Goal: Task Accomplishment & Management: Manage account settings

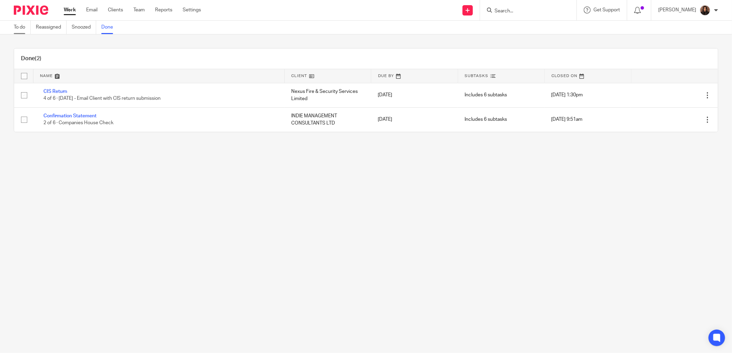
click at [24, 30] on link "To do" at bounding box center [22, 27] width 17 height 13
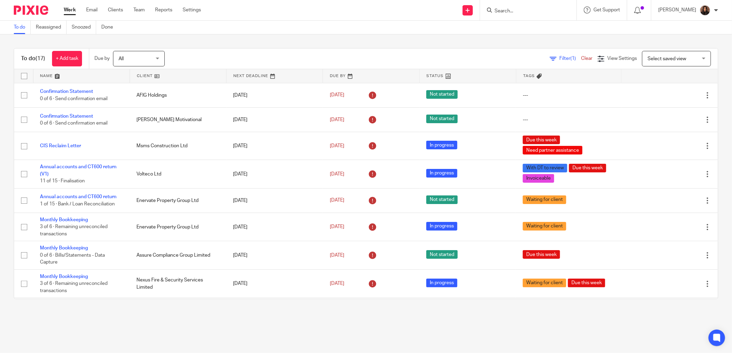
click at [64, 78] on link at bounding box center [81, 76] width 96 height 14
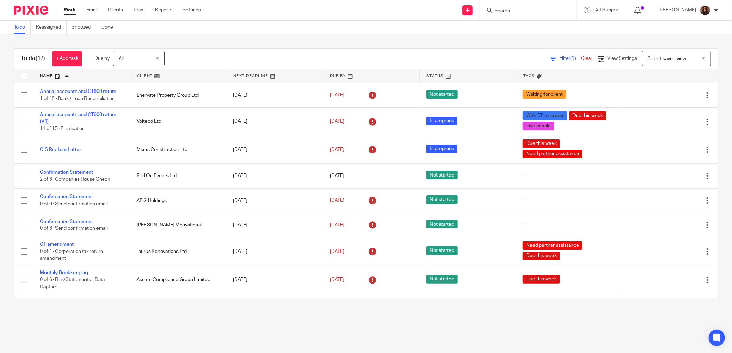
scroll to position [239, 0]
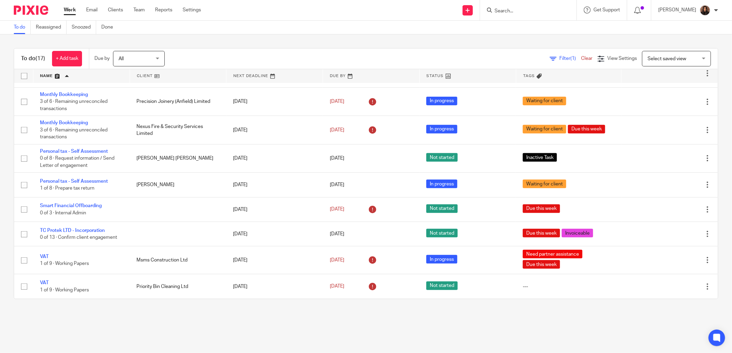
click at [495, 14] on div at bounding box center [527, 10] width 80 height 9
click at [502, 11] on input "Search" at bounding box center [525, 11] width 62 height 6
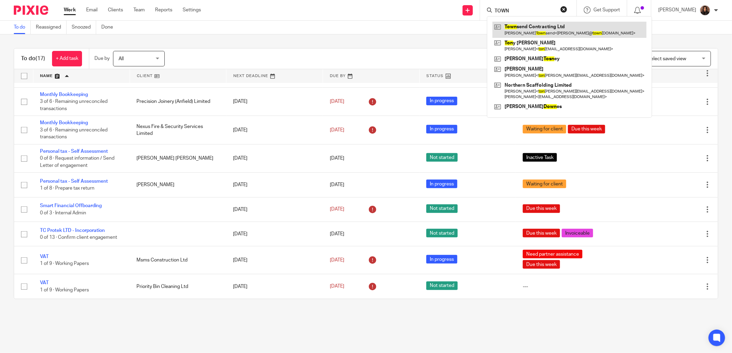
type input "TOWN"
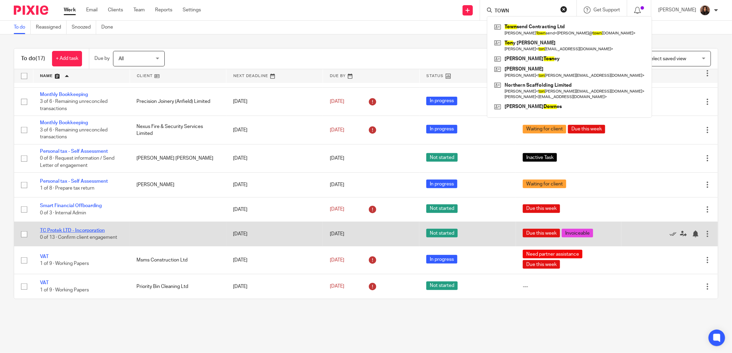
click at [58, 229] on link "TC Protek LTD - Incorporation" at bounding box center [72, 230] width 65 height 5
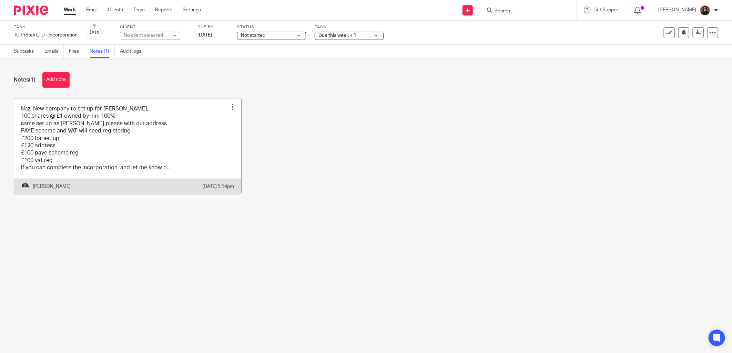
click at [97, 143] on link at bounding box center [127, 147] width 227 height 96
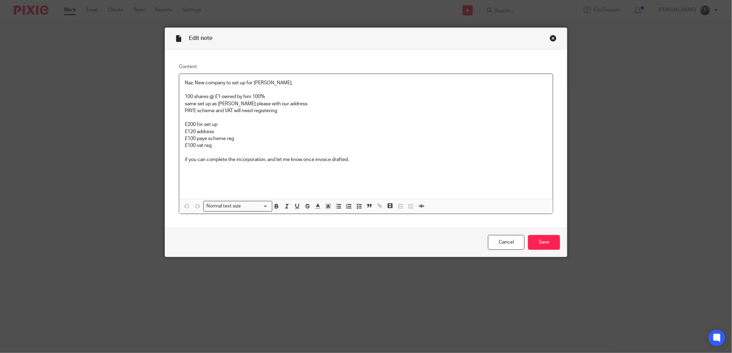
click at [236, 121] on p at bounding box center [366, 117] width 362 height 7
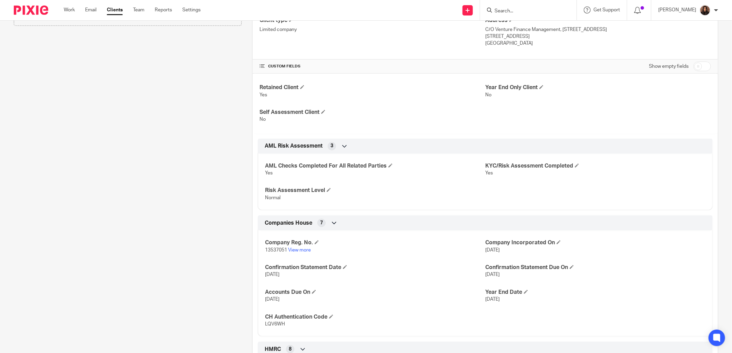
scroll to position [255, 0]
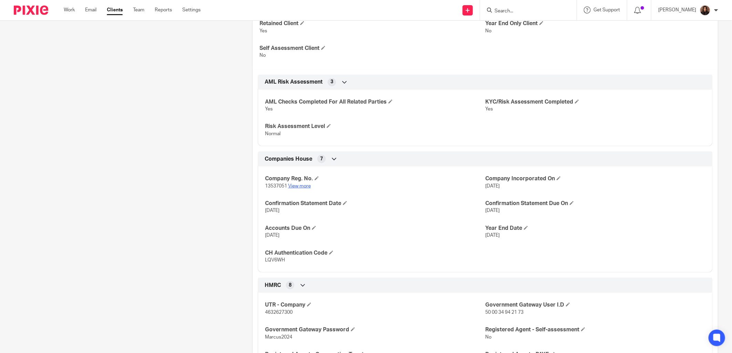
click at [297, 187] on link "View more" at bounding box center [299, 186] width 23 height 5
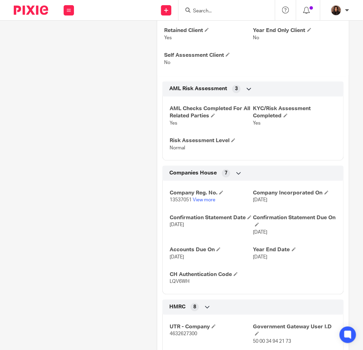
click at [222, 16] on div at bounding box center [227, 10] width 96 height 20
click at [218, 14] on form at bounding box center [229, 10] width 73 height 9
click at [219, 9] on input "Search" at bounding box center [224, 11] width 62 height 6
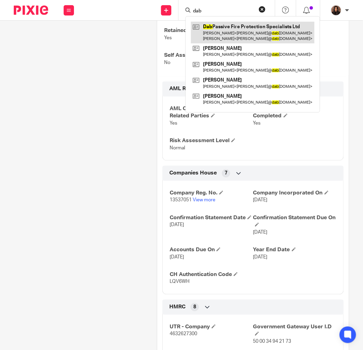
type input "dab"
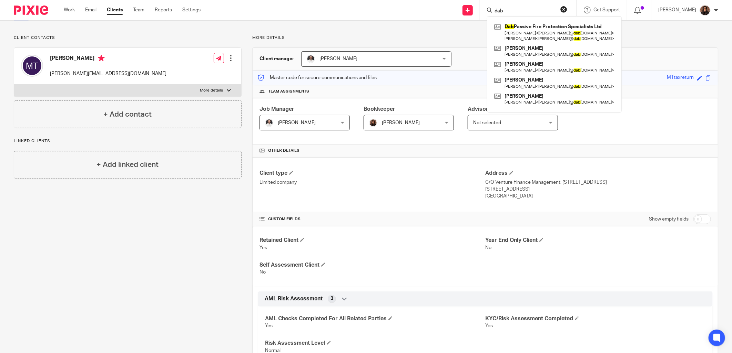
scroll to position [0, 0]
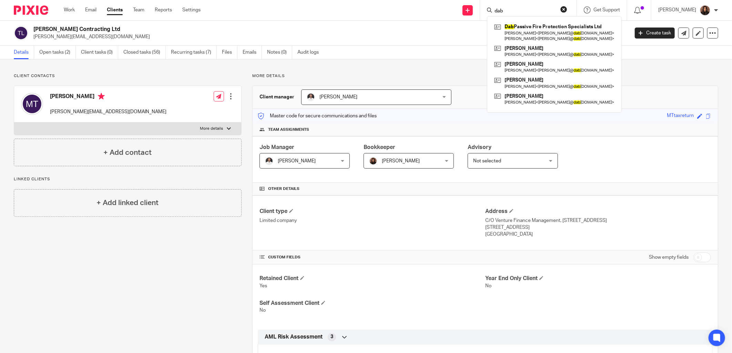
click at [154, 127] on label "More details" at bounding box center [127, 129] width 227 height 12
click at [14, 123] on input "More details" at bounding box center [14, 122] width 0 height 0
checkbox input "true"
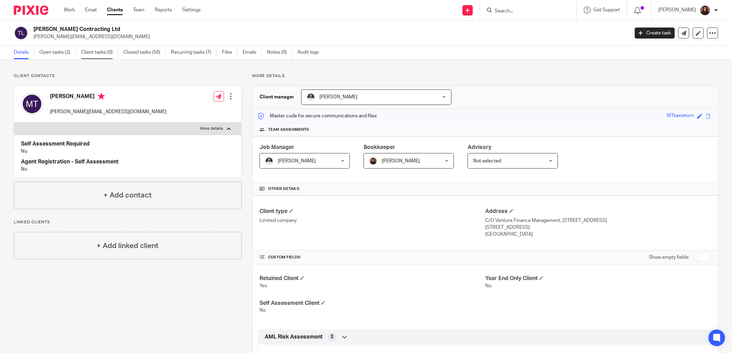
drag, startPoint x: 68, startPoint y: 52, endPoint x: 91, endPoint y: 47, distance: 24.0
click at [68, 52] on link "Open tasks (2)" at bounding box center [57, 52] width 37 height 13
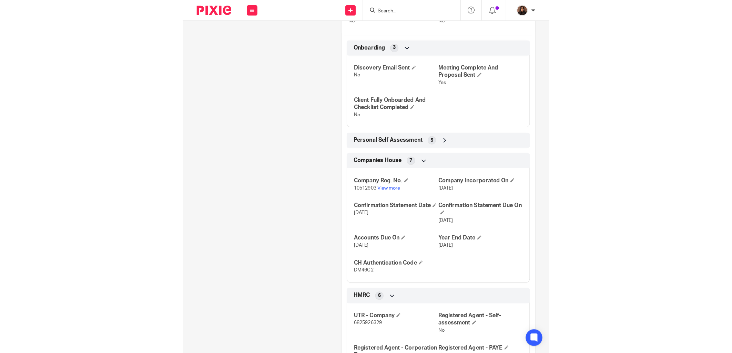
scroll to position [383, 0]
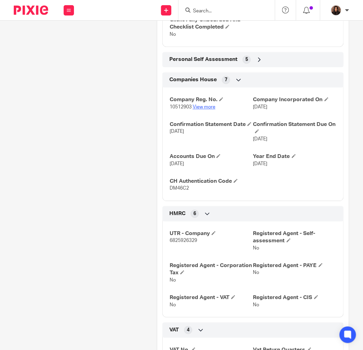
click at [197, 110] on link "View more" at bounding box center [204, 107] width 23 height 5
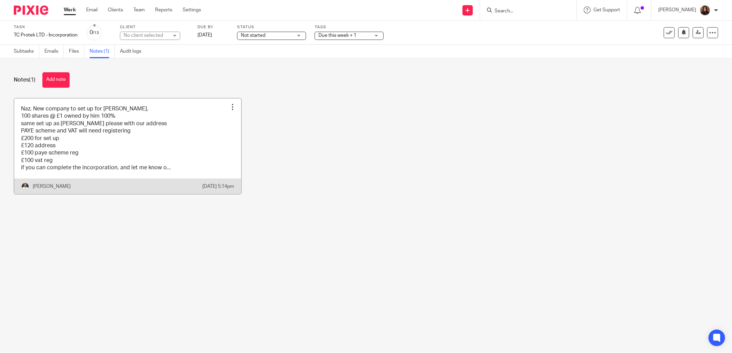
drag, startPoint x: 167, startPoint y: 164, endPoint x: 174, endPoint y: 164, distance: 7.2
click at [167, 164] on link at bounding box center [127, 147] width 227 height 96
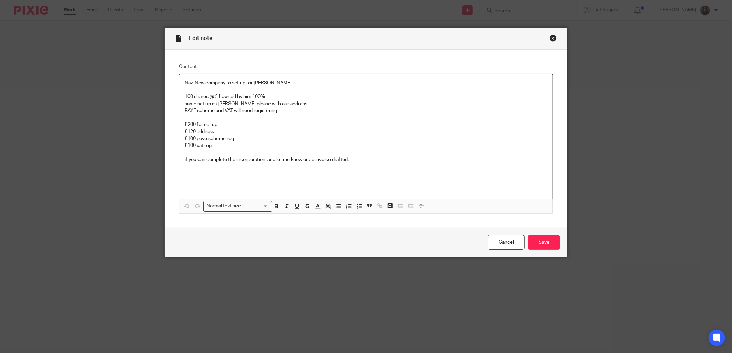
click at [549, 39] on div "Close this dialog window" at bounding box center [552, 38] width 7 height 7
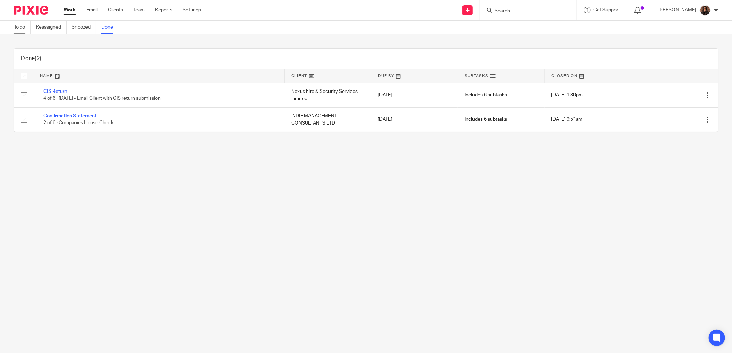
click at [18, 27] on link "To do" at bounding box center [22, 27] width 17 height 13
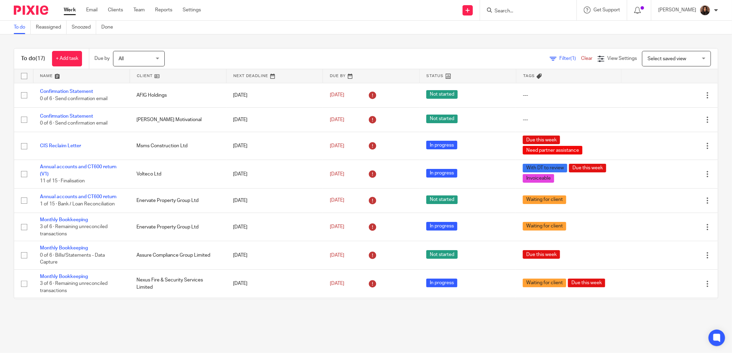
click at [62, 78] on link at bounding box center [81, 76] width 96 height 14
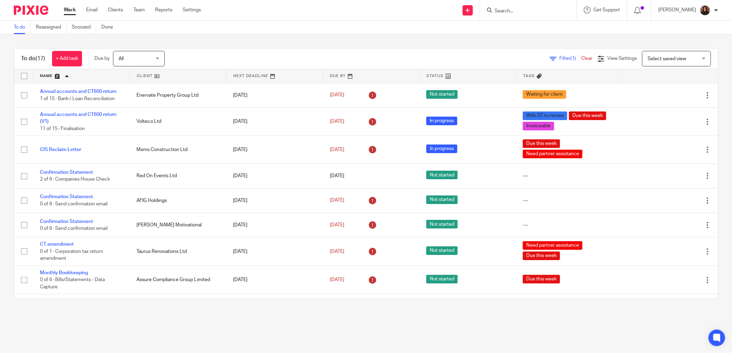
click at [66, 75] on link at bounding box center [81, 76] width 96 height 14
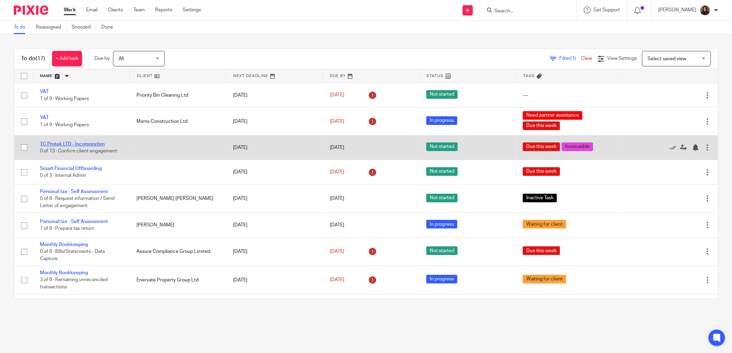
click at [55, 143] on link "TC Protek LTD - Incorporation" at bounding box center [72, 144] width 65 height 5
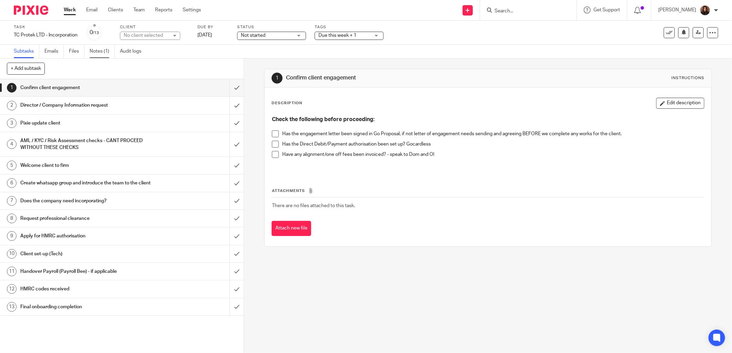
click at [92, 50] on link "Notes (1)" at bounding box center [102, 51] width 25 height 13
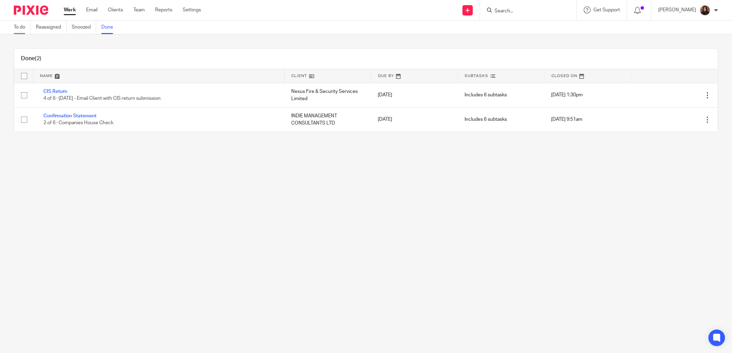
click at [25, 26] on link "To do" at bounding box center [22, 27] width 17 height 13
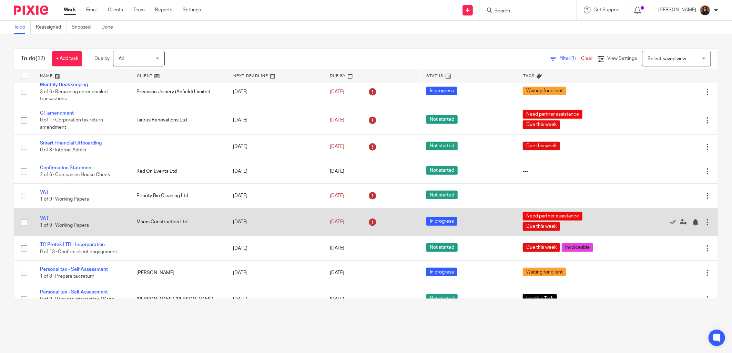
scroll to position [239, 0]
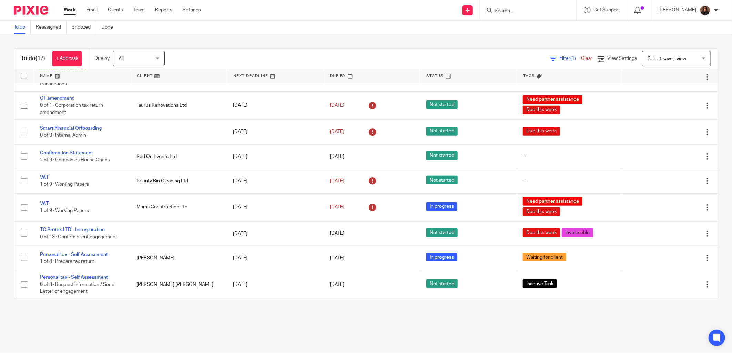
drag, startPoint x: 73, startPoint y: 229, endPoint x: 184, endPoint y: 50, distance: 211.7
click at [184, 50] on div "To do (17) + Add task Due by All All [DATE] [DATE] This week Next week This mon…" at bounding box center [365, 59] width 703 height 21
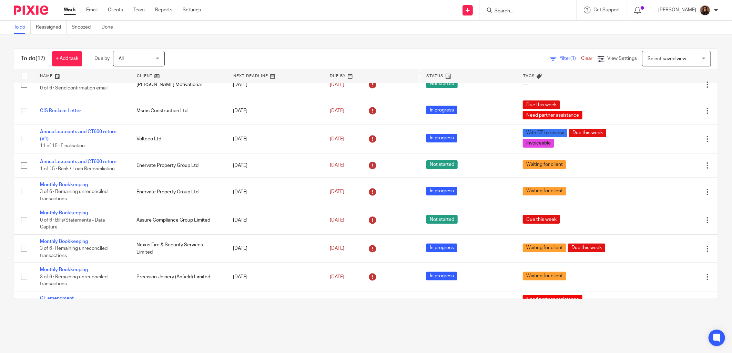
scroll to position [0, 0]
